Goal: Obtain resource: Obtain resource

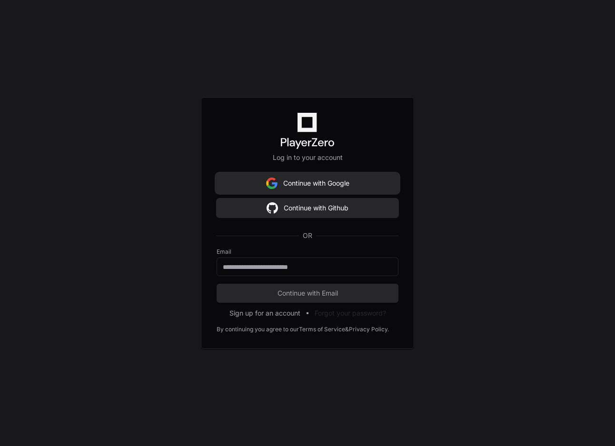
click at [326, 187] on button "Continue with Google" at bounding box center [308, 183] width 182 height 19
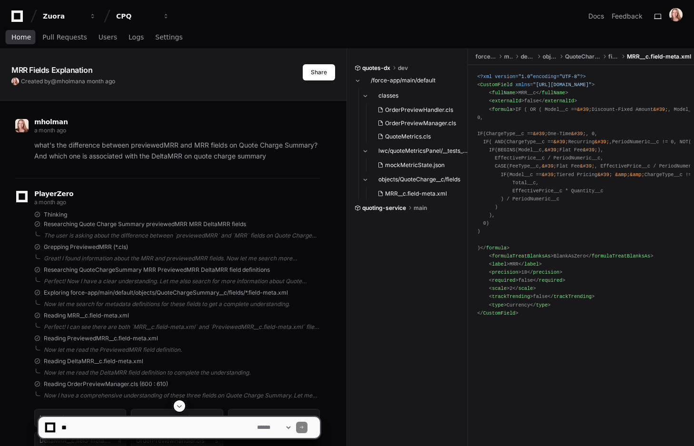
click at [16, 36] on span "Home" at bounding box center [21, 37] width 20 height 6
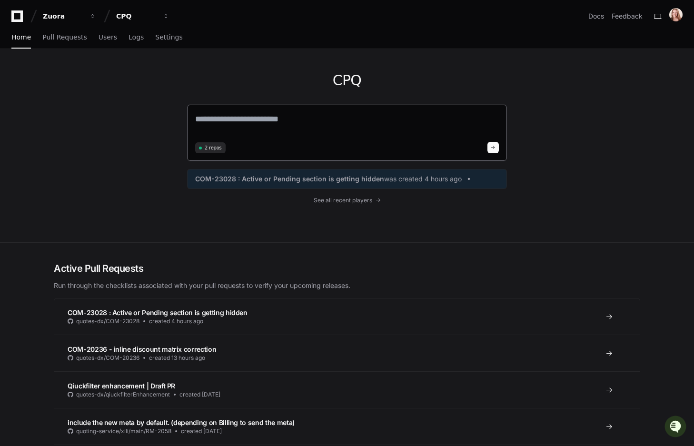
click at [276, 121] on textarea at bounding box center [347, 125] width 304 height 27
type textarea "*"
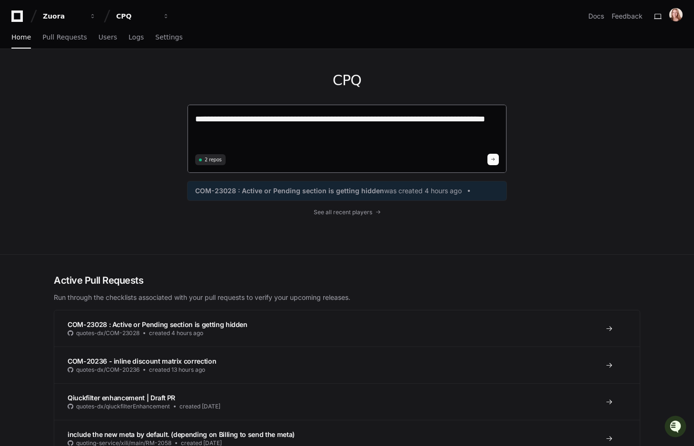
type textarea "**********"
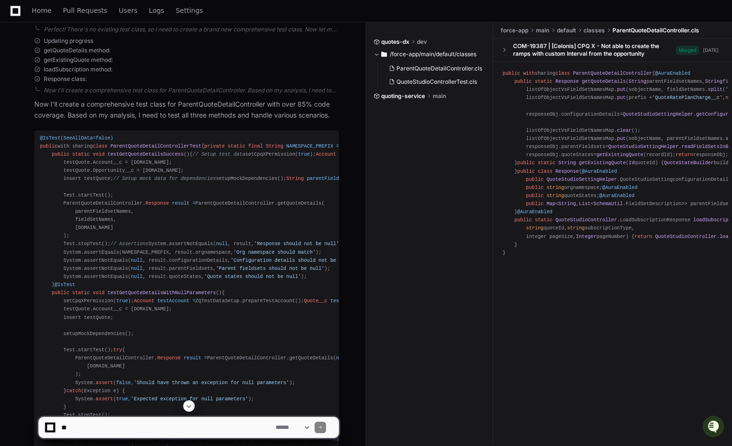
scroll to position [524, 0]
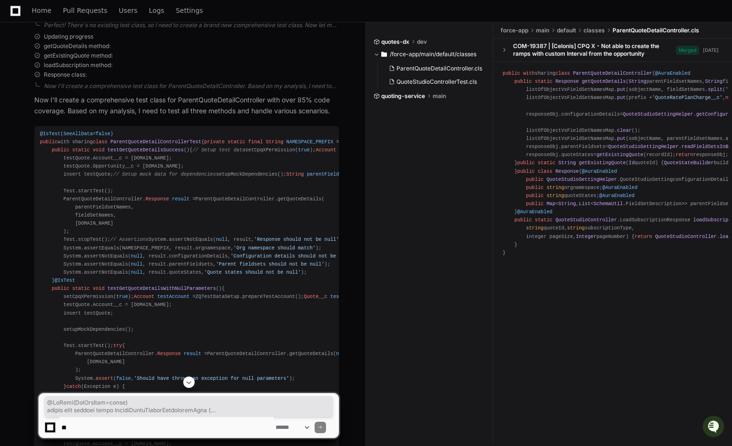
drag, startPoint x: 40, startPoint y: 135, endPoint x: 184, endPoint y: 373, distance: 278.0
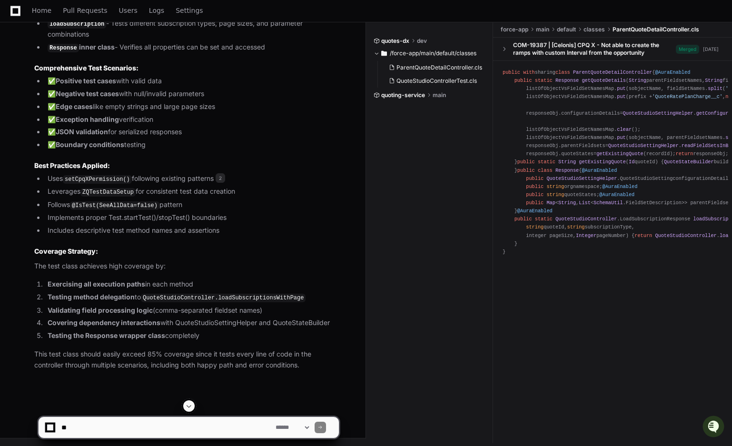
scroll to position [3135, 0]
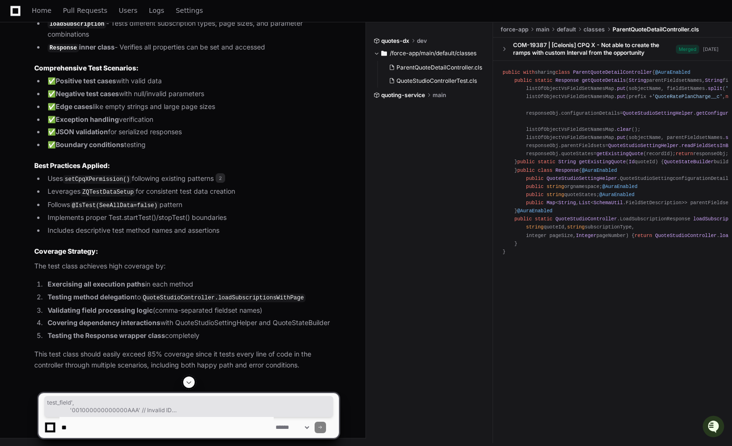
drag, startPoint x: 49, startPoint y: 257, endPoint x: 93, endPoint y: 146, distance: 120.3
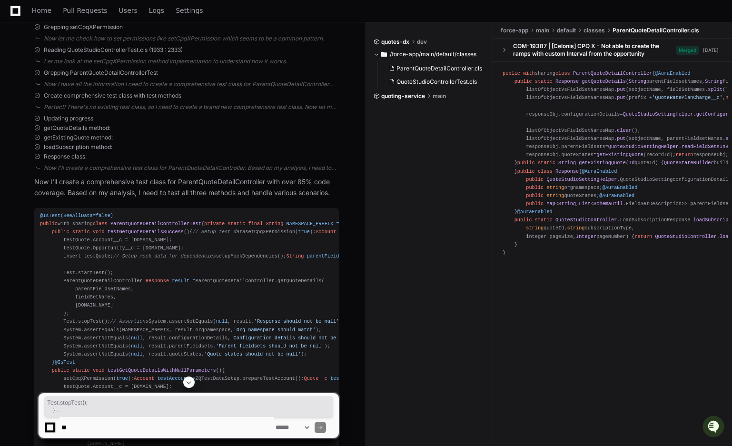
scroll to position [442, 0]
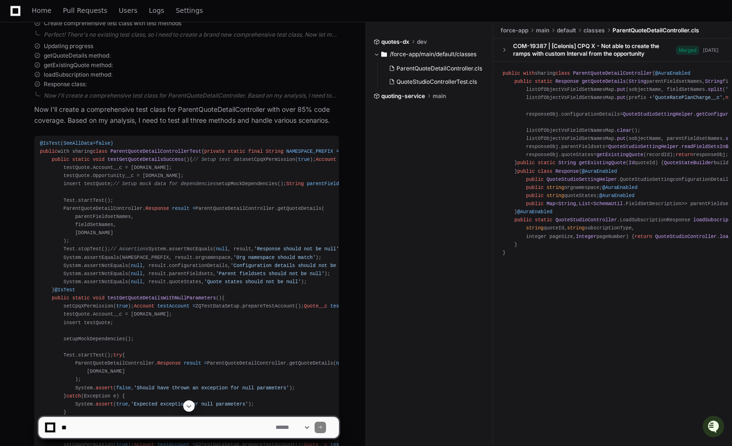
scroll to position [525, 0]
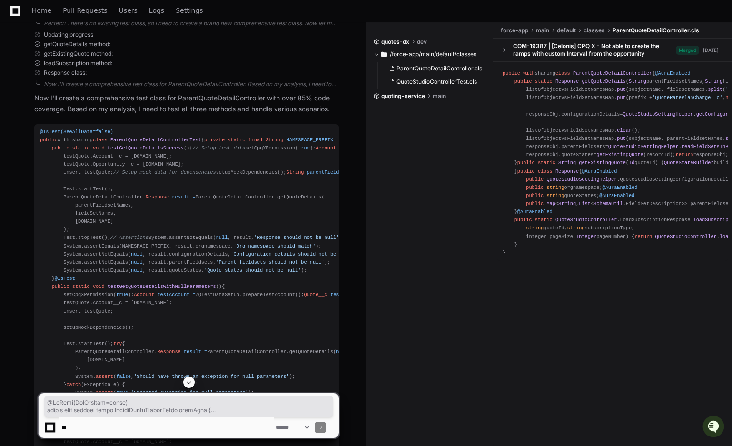
drag, startPoint x: 40, startPoint y: 132, endPoint x: 126, endPoint y: 368, distance: 251.4
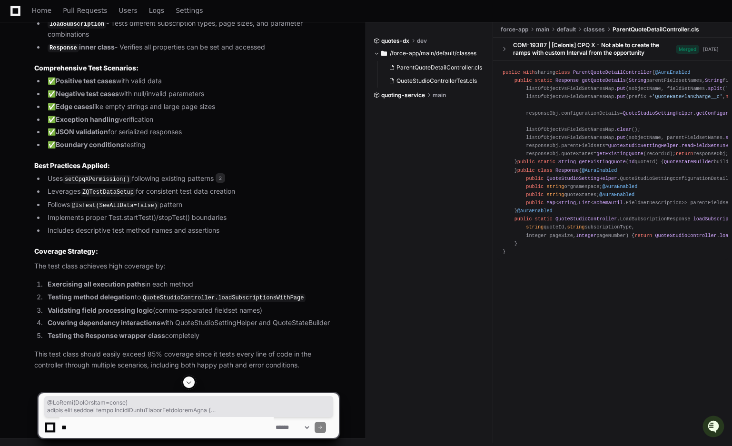
scroll to position [3224, 0]
copy div "@IsTest(SeeAllData=false) public with sharing class ParentQuoteDetailController…"
